Goal: Information Seeking & Learning: Learn about a topic

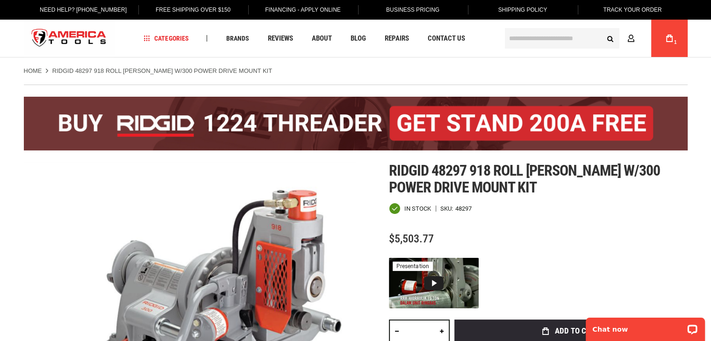
drag, startPoint x: 504, startPoint y: 200, endPoint x: 499, endPoint y: 200, distance: 5.2
click at [504, 200] on div "Ridgid 48297 918 roll groover w/300 power drive mount kit In stock SKU 48297 $5…" at bounding box center [538, 302] width 299 height 280
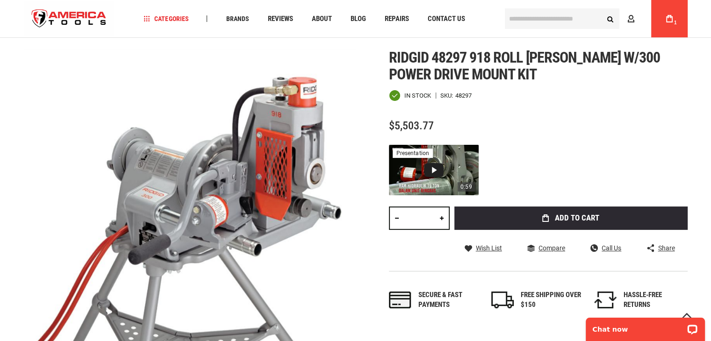
scroll to position [93, 0]
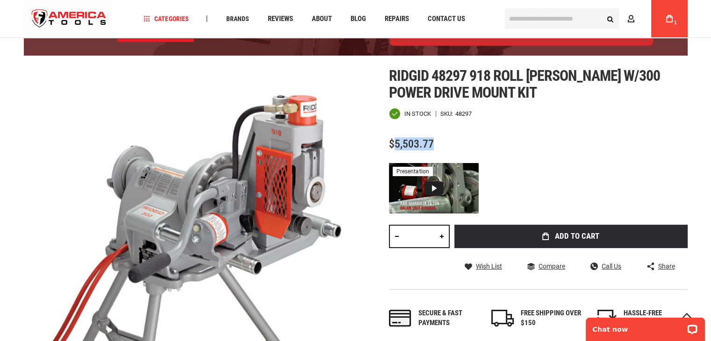
drag, startPoint x: 438, startPoint y: 145, endPoint x: 393, endPoint y: 146, distance: 45.3
click at [393, 146] on div "$5,503.77" at bounding box center [538, 144] width 299 height 12
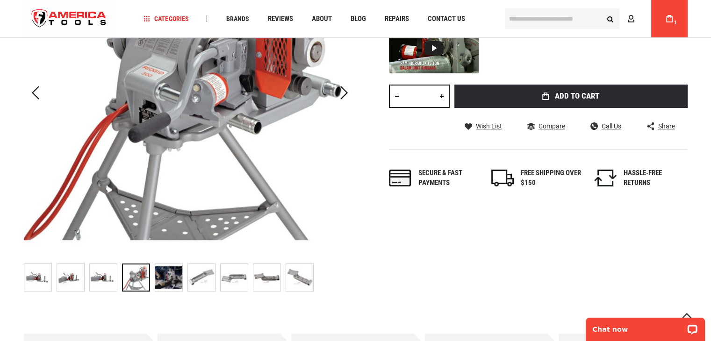
scroll to position [0, 0]
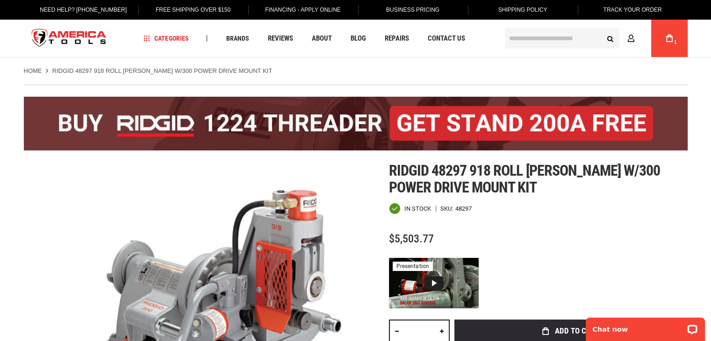
click at [398, 167] on span "Ridgid 48297 918 roll [PERSON_NAME] w/300 power drive mount kit" at bounding box center [524, 179] width 271 height 35
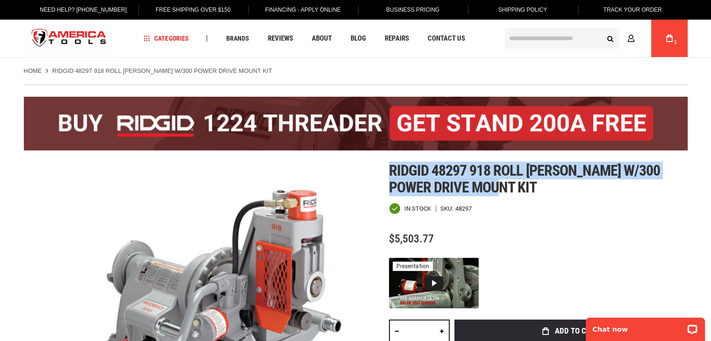
drag, startPoint x: 400, startPoint y: 167, endPoint x: 497, endPoint y: 191, distance: 99.7
click at [497, 191] on h1 "Ridgid 48297 918 roll [PERSON_NAME] w/300 power drive mount kit" at bounding box center [538, 179] width 299 height 34
copy span "Ridgid 48297 918 roll [PERSON_NAME] w/300 power drive mount kit"
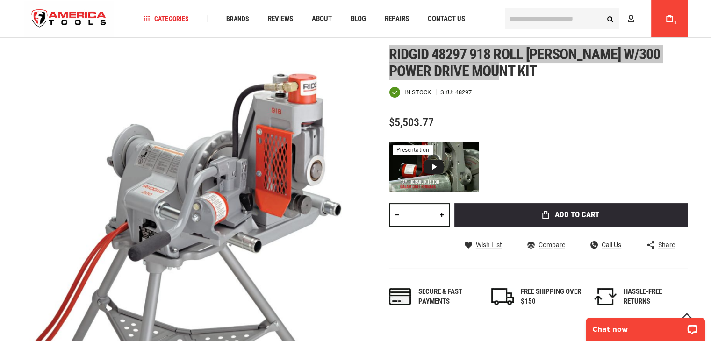
scroll to position [187, 0]
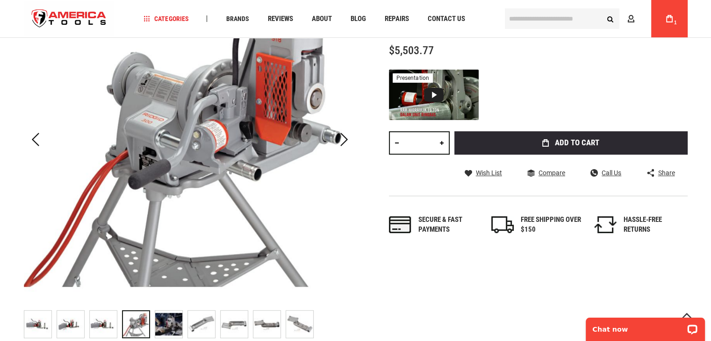
click at [140, 322] on div at bounding box center [136, 324] width 28 height 28
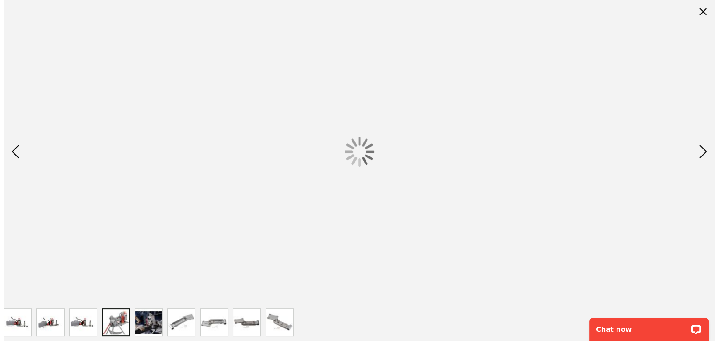
scroll to position [0, 0]
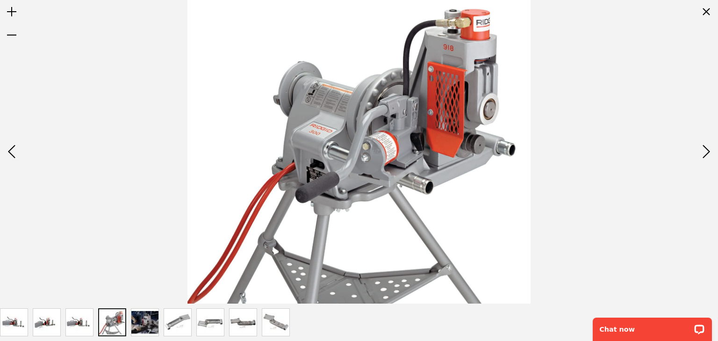
click at [604, 60] on div at bounding box center [359, 152] width 718 height 304
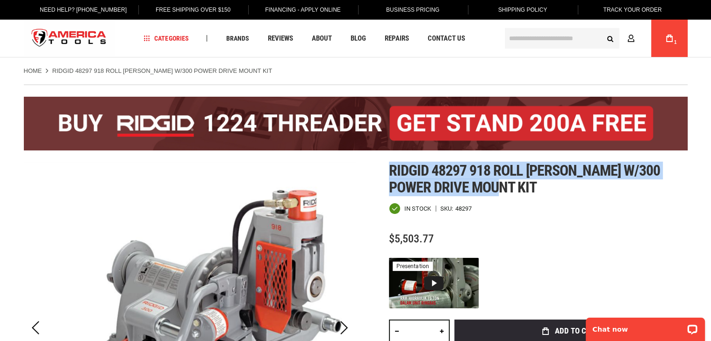
click at [415, 166] on span "Ridgid 48297 918 roll [PERSON_NAME] w/300 power drive mount kit" at bounding box center [524, 179] width 271 height 35
drag, startPoint x: 391, startPoint y: 164, endPoint x: 491, endPoint y: 189, distance: 103.1
click at [491, 189] on span "Ridgid 48297 918 roll [PERSON_NAME] w/300 power drive mount kit" at bounding box center [524, 179] width 271 height 35
copy span "Ridgid 48297 918 roll [PERSON_NAME] w/300 power drive mount kit"
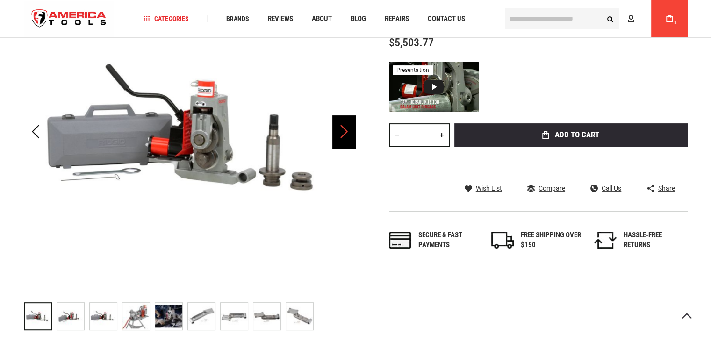
click at [336, 138] on div "Next" at bounding box center [343, 131] width 23 height 33
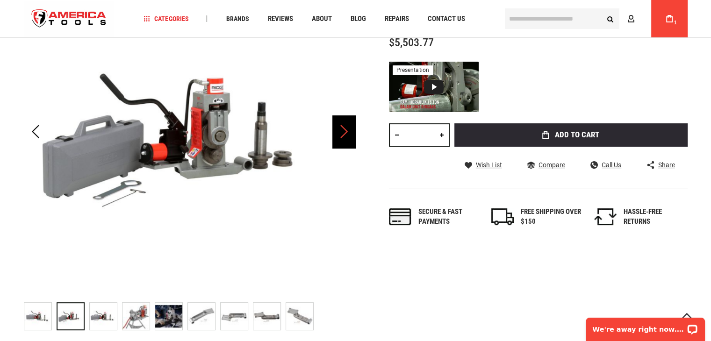
click at [336, 138] on div "Next" at bounding box center [343, 131] width 23 height 33
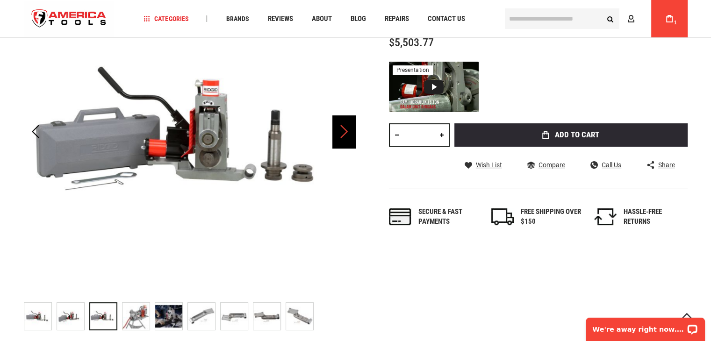
click at [336, 138] on div "Next" at bounding box center [343, 131] width 23 height 33
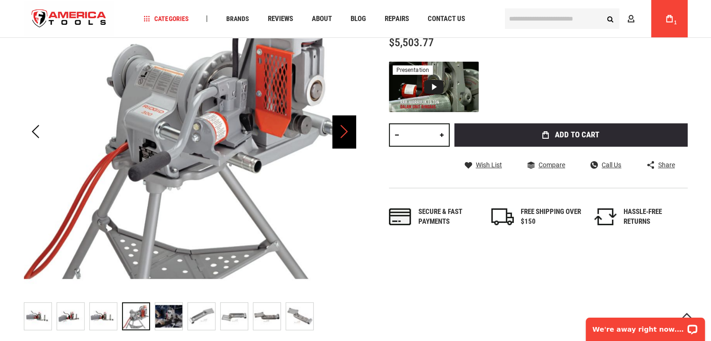
click at [336, 138] on div "Next" at bounding box center [343, 131] width 23 height 33
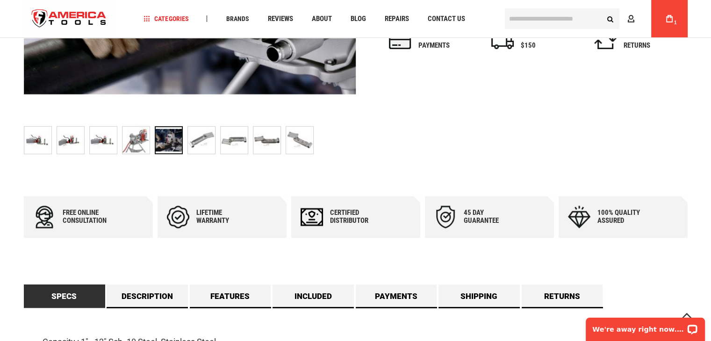
scroll to position [475, 0]
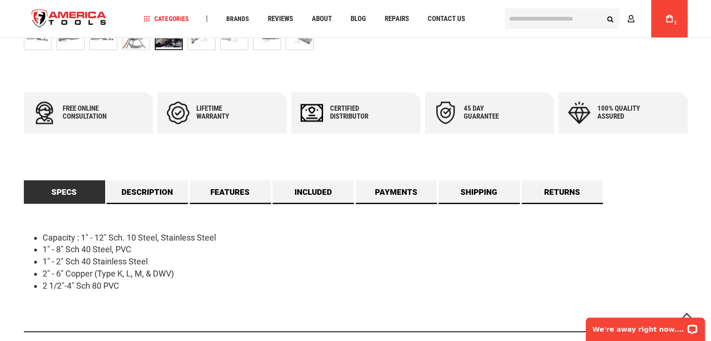
click at [91, 286] on li "2 1/2"-4" Sch 80 PVC" at bounding box center [365, 286] width 645 height 12
click at [153, 198] on link "Description" at bounding box center [147, 191] width 81 height 23
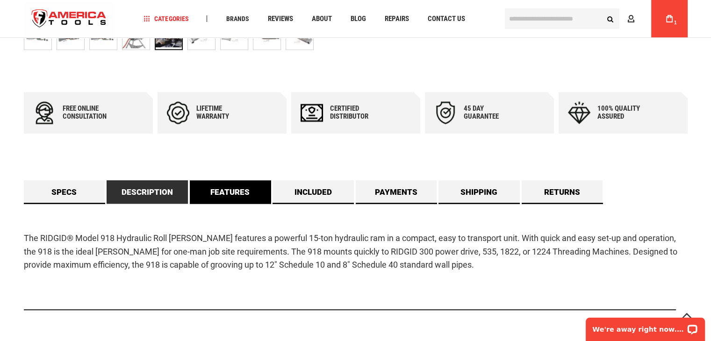
click at [220, 185] on link "Features" at bounding box center [230, 191] width 81 height 23
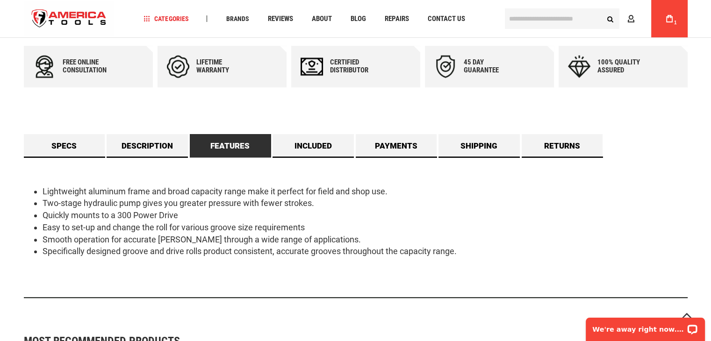
scroll to position [522, 0]
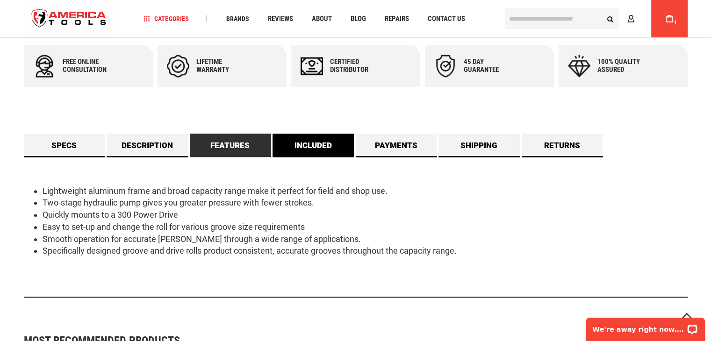
click at [317, 150] on link "Included" at bounding box center [312, 145] width 81 height 23
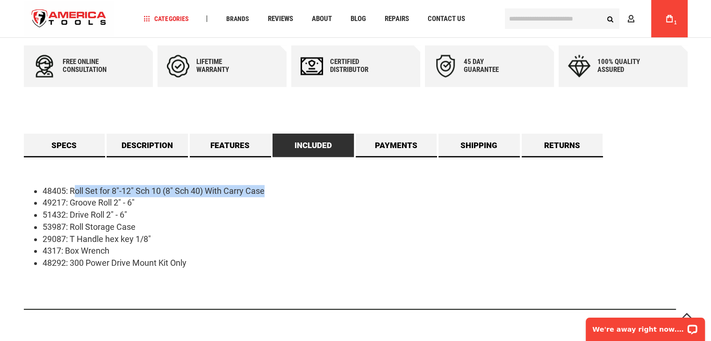
drag, startPoint x: 73, startPoint y: 186, endPoint x: 267, endPoint y: 185, distance: 193.9
click at [267, 185] on li "48405: Roll Set for 8"-12" Sch 10 (8" Sch 40) With Carry Case" at bounding box center [365, 191] width 645 height 12
drag, startPoint x: 78, startPoint y: 197, endPoint x: 102, endPoint y: 195, distance: 23.4
click at [102, 195] on ul "48405: Roll Set for 8"-12" Sch 10 (8" Sch 40) With Carry Case 49217: Groove Rol…" at bounding box center [355, 227] width 663 height 84
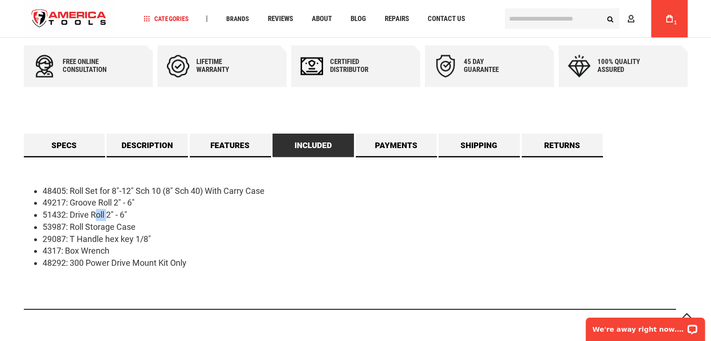
drag, startPoint x: 93, startPoint y: 214, endPoint x: 110, endPoint y: 214, distance: 16.8
click at [110, 214] on li "51432: Drive Roll 2" - 6"" at bounding box center [365, 215] width 645 height 12
drag, startPoint x: 94, startPoint y: 241, endPoint x: 103, endPoint y: 244, distance: 9.8
click at [120, 238] on li "29087: T Handle hex key 1/8"" at bounding box center [365, 239] width 645 height 12
drag, startPoint x: 84, startPoint y: 257, endPoint x: 114, endPoint y: 256, distance: 30.4
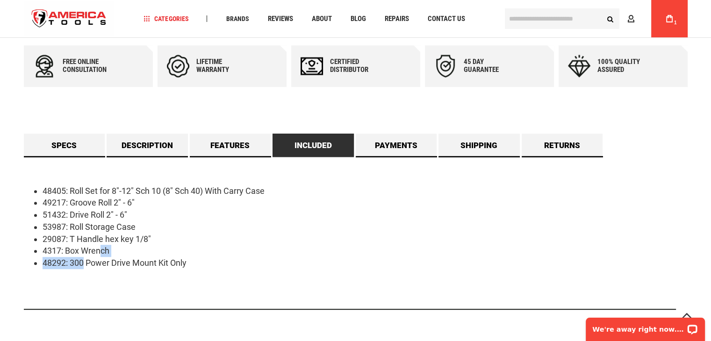
click at [107, 256] on ul "48405: Roll Set for 8"-12" Sch 10 (8" Sch 40) With Carry Case 49217: Groove Rol…" at bounding box center [355, 227] width 663 height 84
drag, startPoint x: 164, startPoint y: 263, endPoint x: 172, endPoint y: 264, distance: 8.0
click at [164, 264] on li "48292: 300 Power Drive Mount Kit Only" at bounding box center [365, 263] width 645 height 12
drag, startPoint x: 181, startPoint y: 264, endPoint x: 103, endPoint y: 260, distance: 78.6
click at [103, 260] on li "48292: 300 Power Drive Mount Kit Only" at bounding box center [365, 263] width 645 height 12
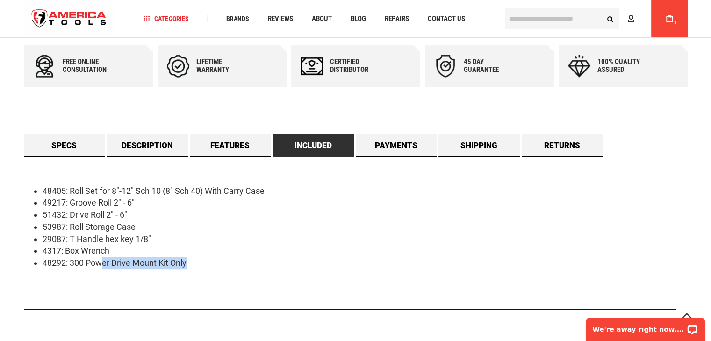
click at [104, 259] on li "48292: 300 Power Drive Mount Kit Only" at bounding box center [365, 263] width 645 height 12
drag, startPoint x: 181, startPoint y: 263, endPoint x: 71, endPoint y: 264, distance: 109.8
click at [71, 264] on li "48292: 300 Power Drive Mount Kit Only" at bounding box center [365, 263] width 645 height 12
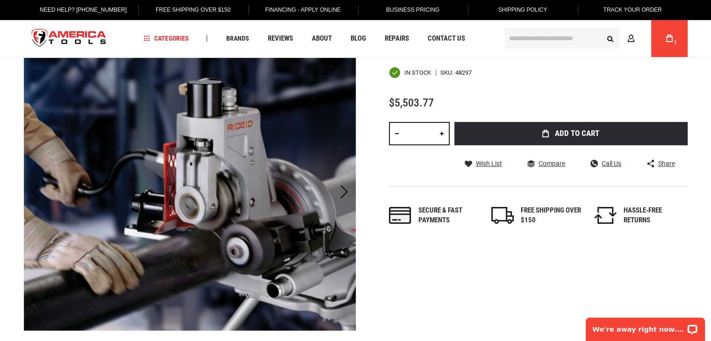
scroll to position [8, 0]
